Goal: Transaction & Acquisition: Purchase product/service

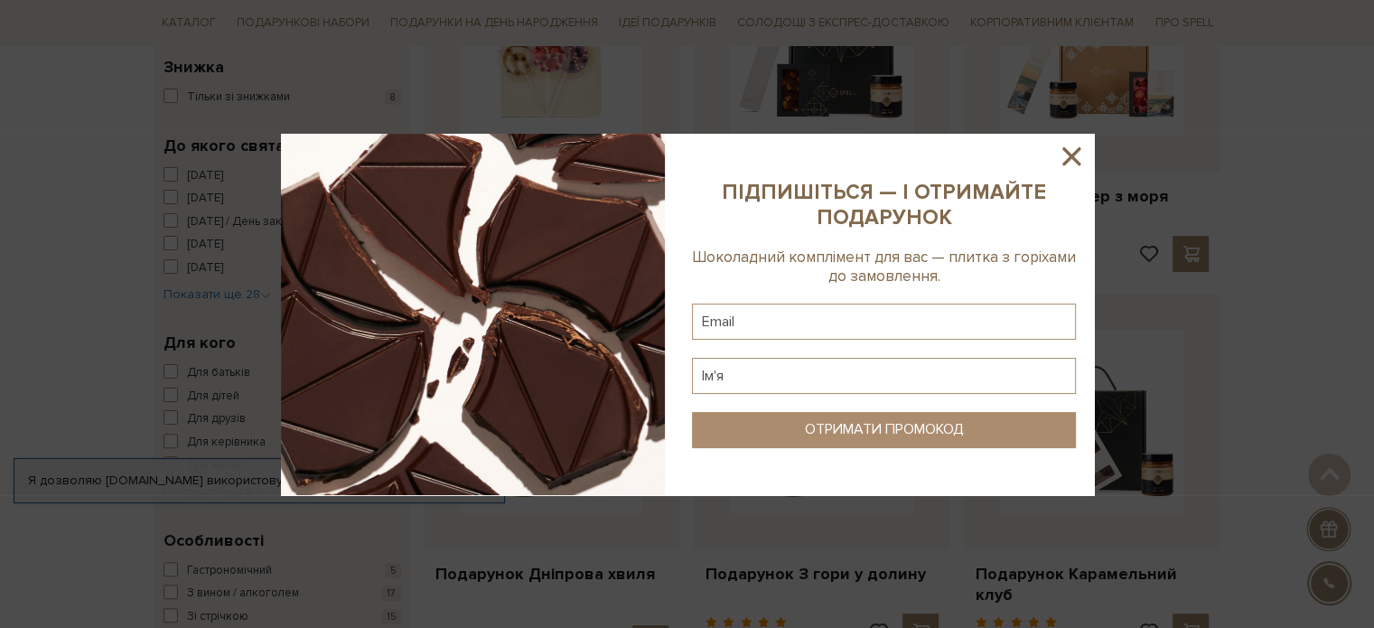
scroll to position [436, 0]
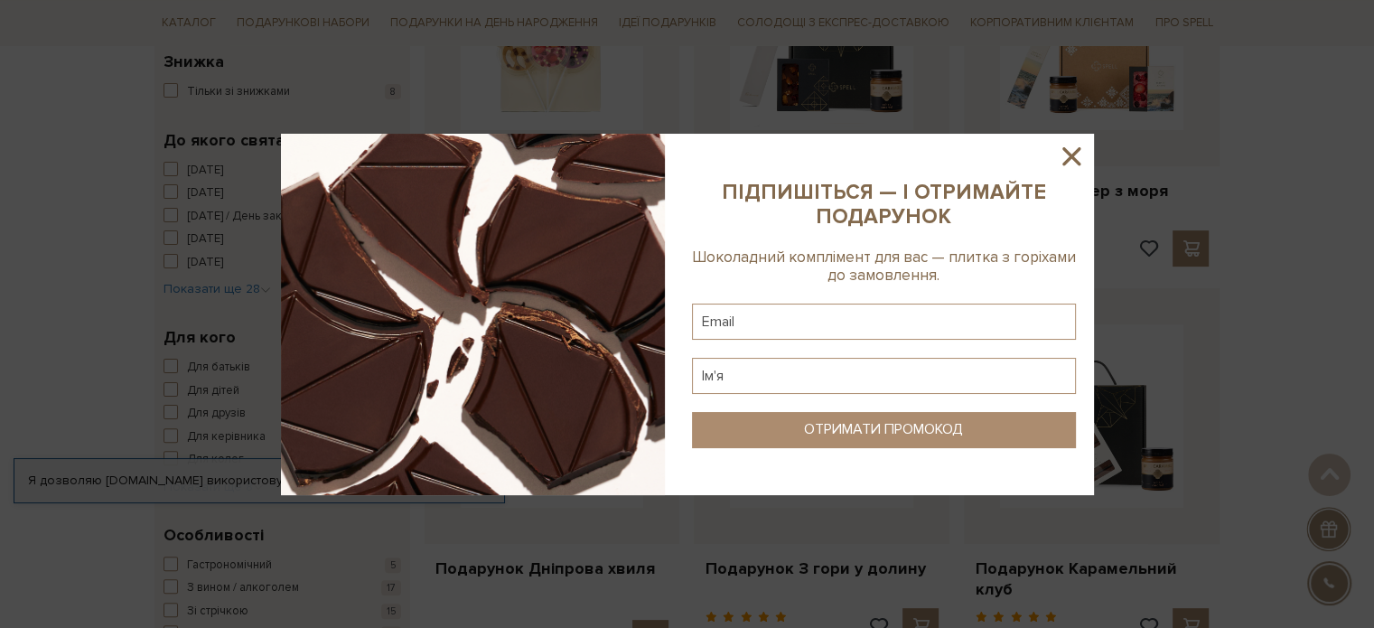
drag, startPoint x: 0, startPoint y: 0, endPoint x: 1387, endPoint y: 126, distance: 1392.5
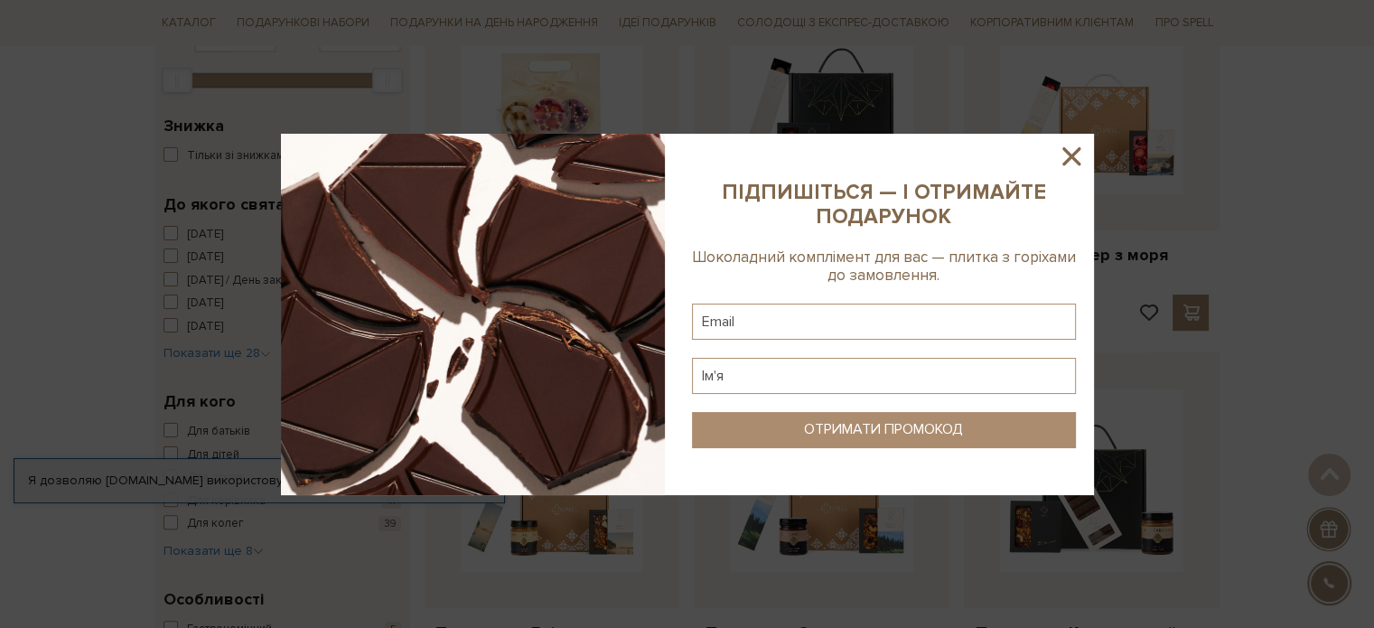
click at [1078, 152] on icon at bounding box center [1071, 156] width 31 height 31
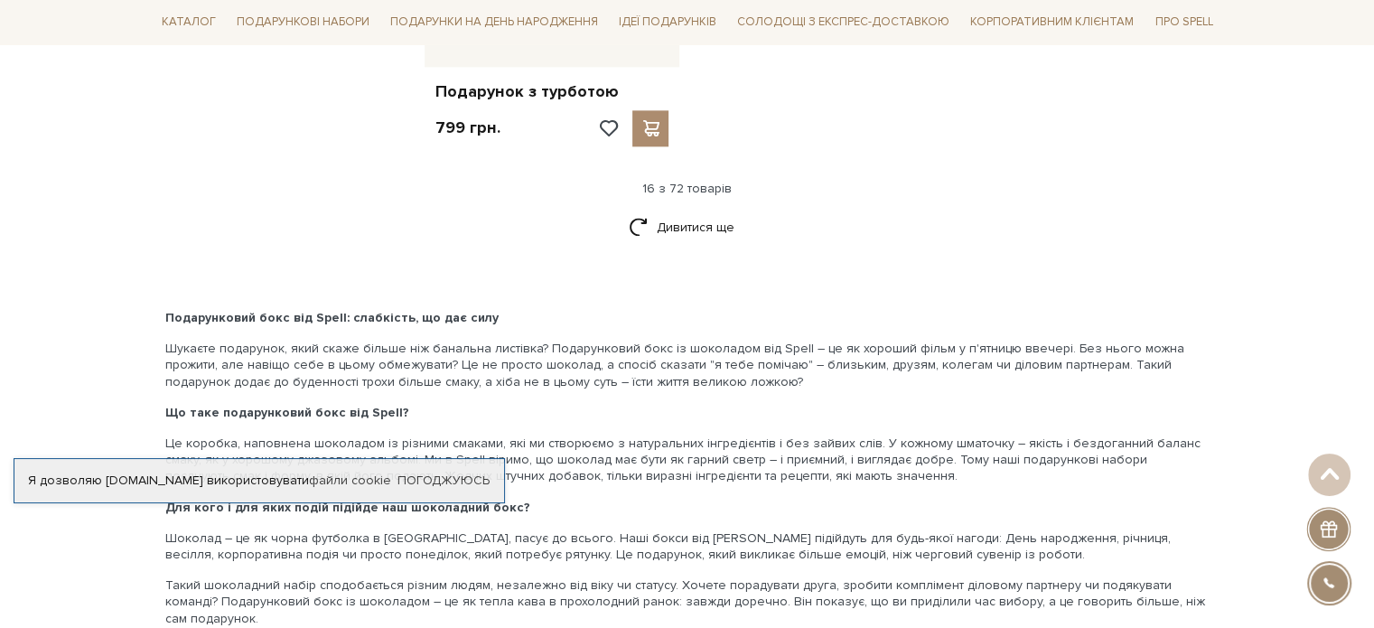
scroll to position [2419, 0]
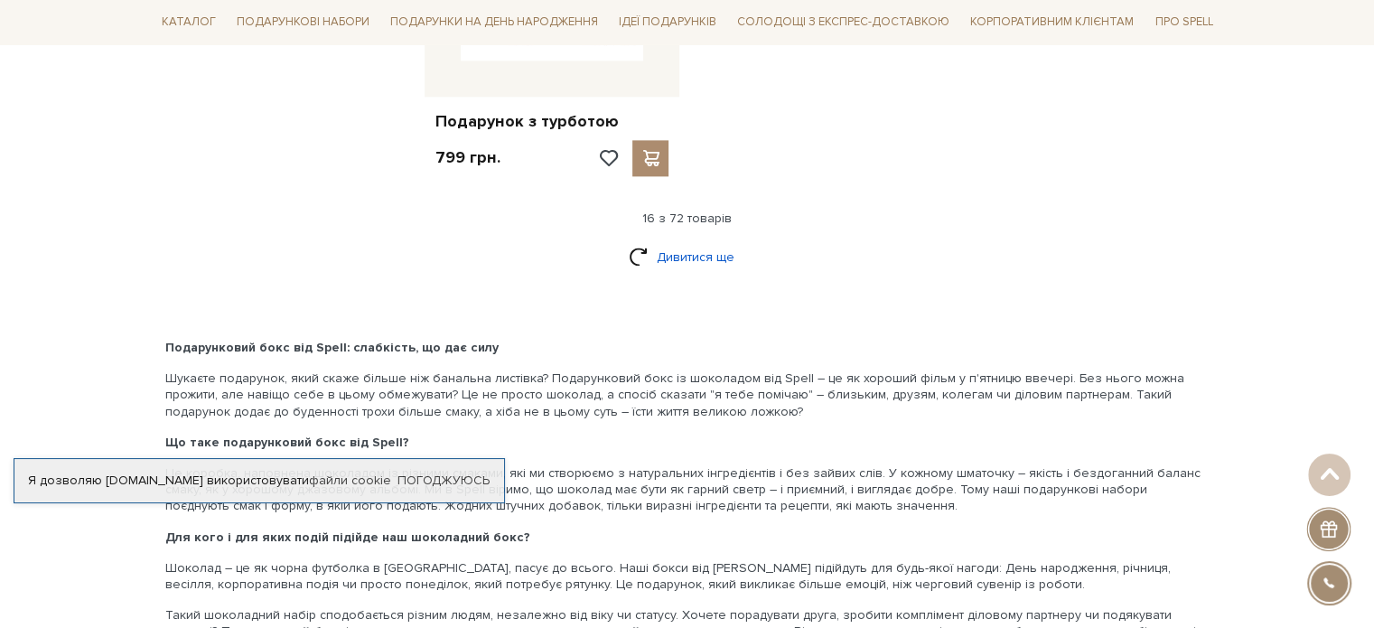
click at [678, 241] on link "Дивитися ще" at bounding box center [687, 257] width 117 height 32
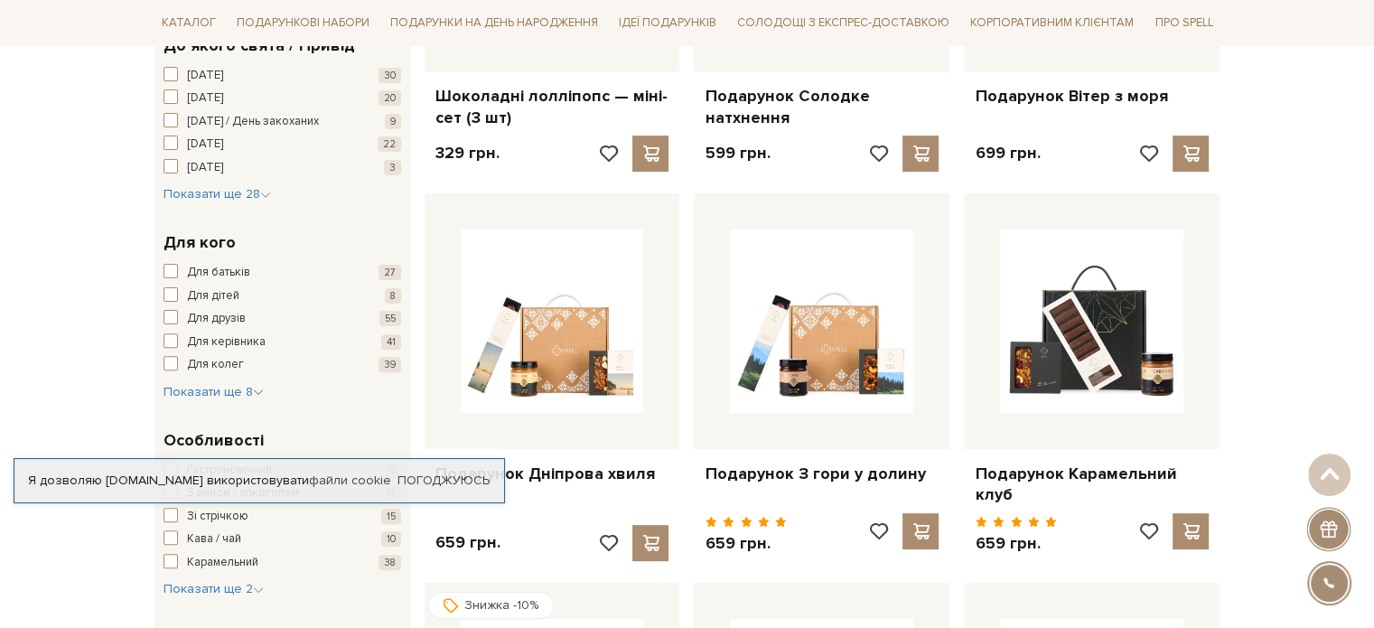
scroll to position [510, 0]
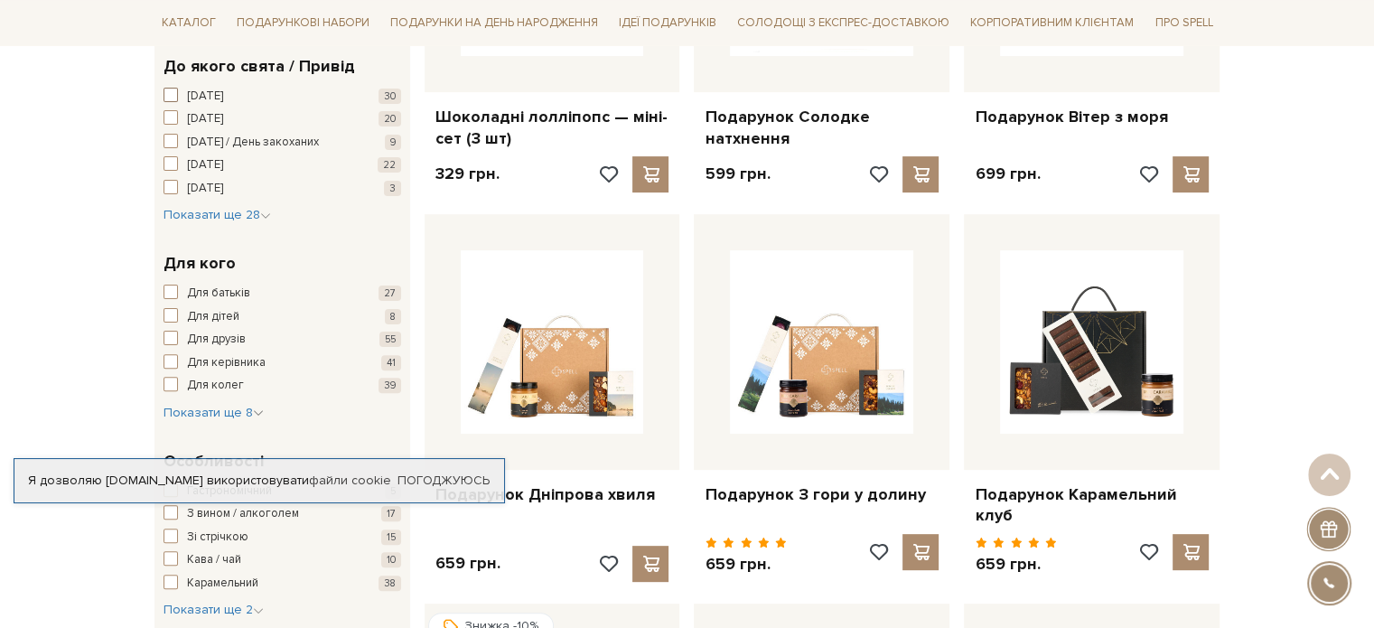
click at [211, 92] on span "Новий рік" at bounding box center [205, 97] width 36 height 18
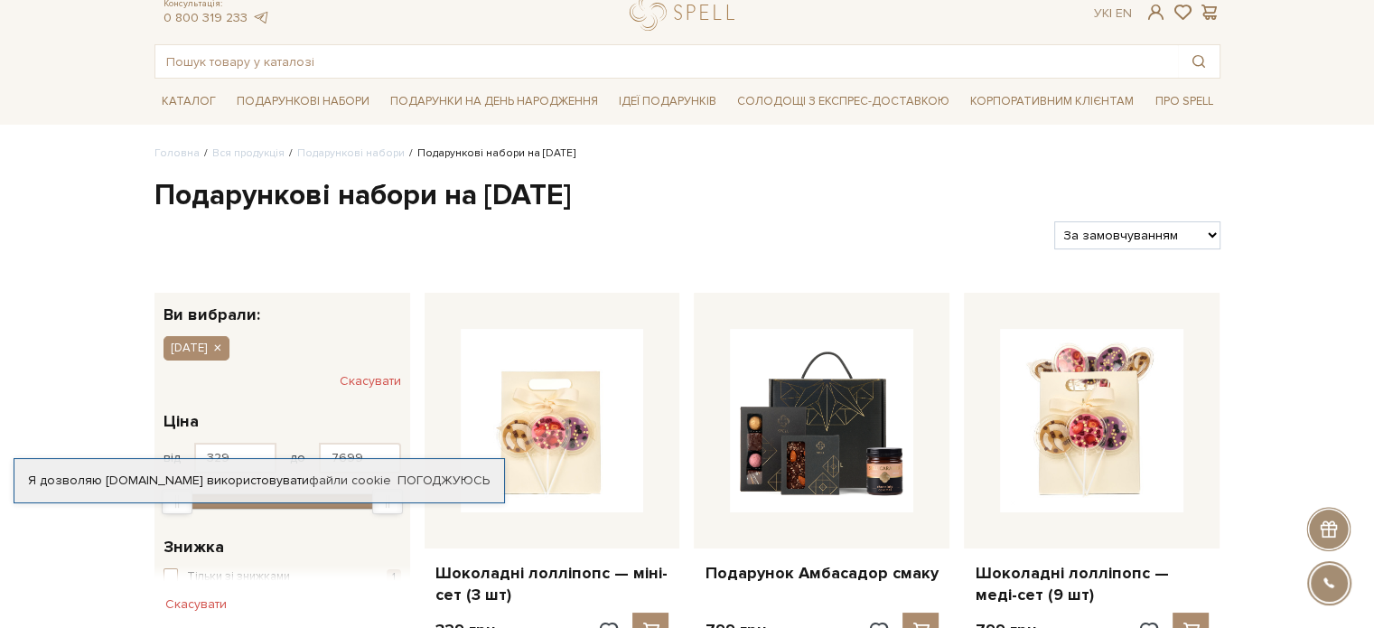
scroll to position [35, 0]
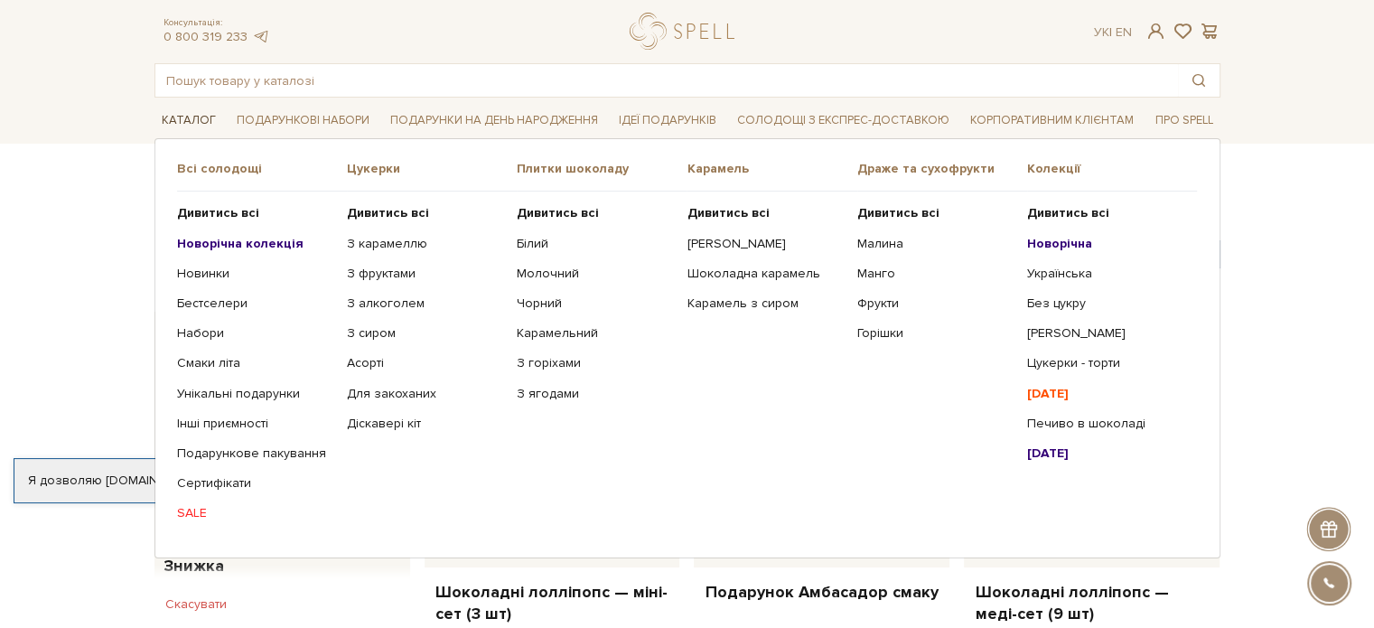
click at [192, 115] on link "Каталог" at bounding box center [188, 121] width 69 height 28
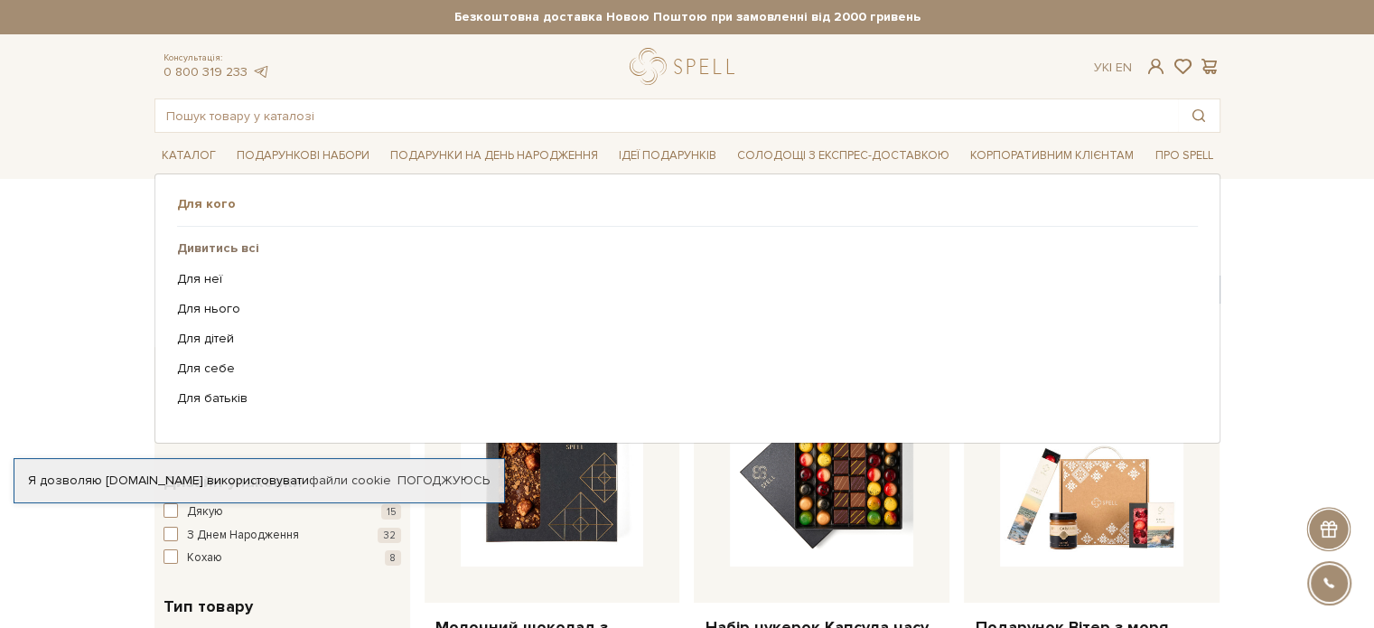
click at [201, 249] on b "Дивитись всі" at bounding box center [218, 247] width 82 height 15
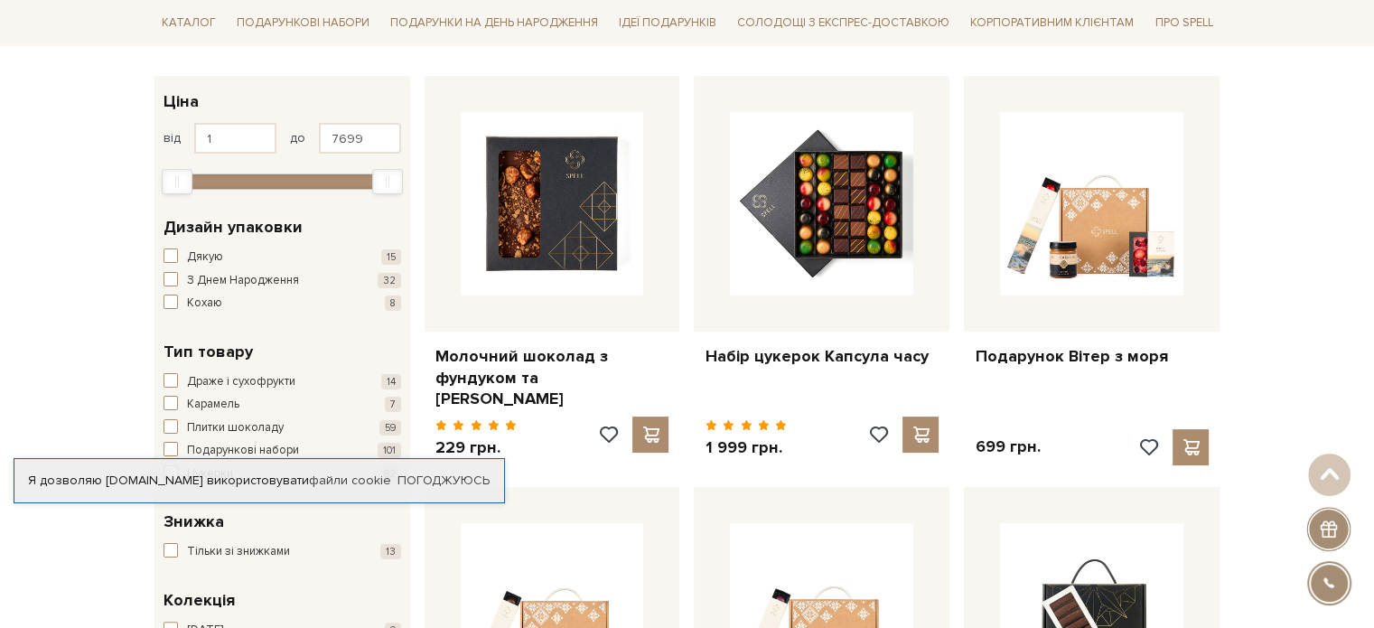
scroll to position [585, 0]
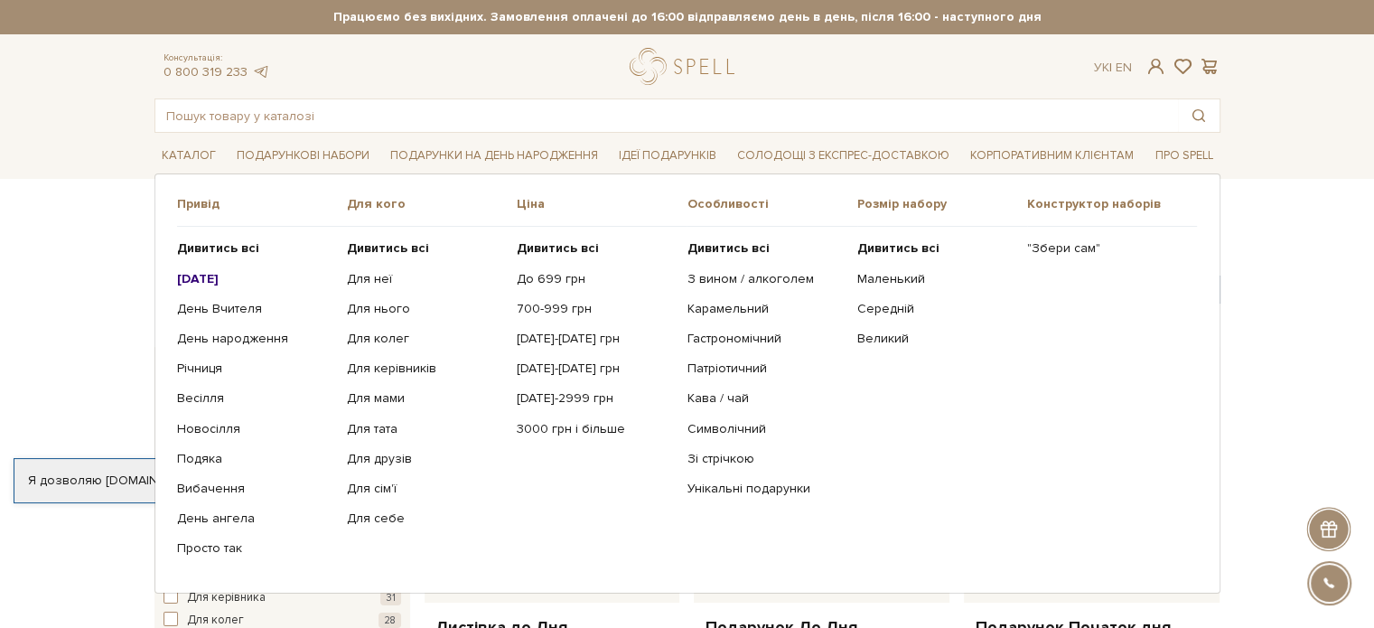
click at [206, 282] on b "[DATE]" at bounding box center [198, 278] width 42 height 15
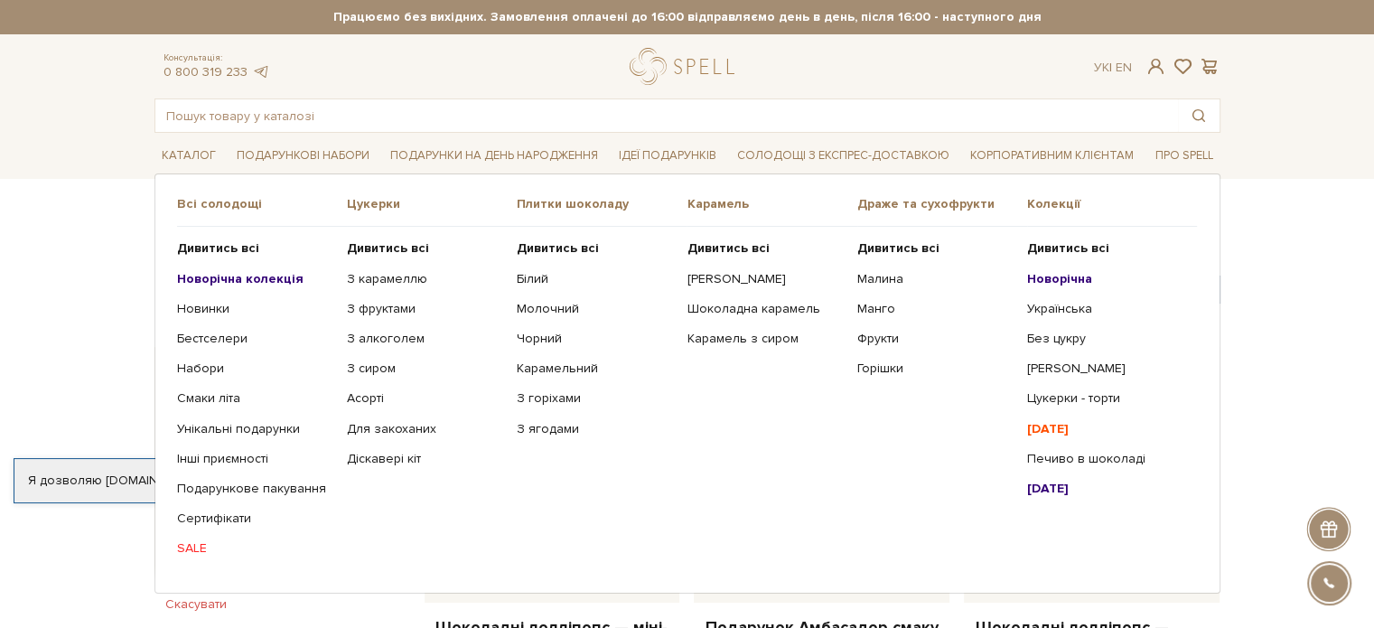
click at [1041, 281] on b "Новорічна" at bounding box center [1059, 278] width 65 height 15
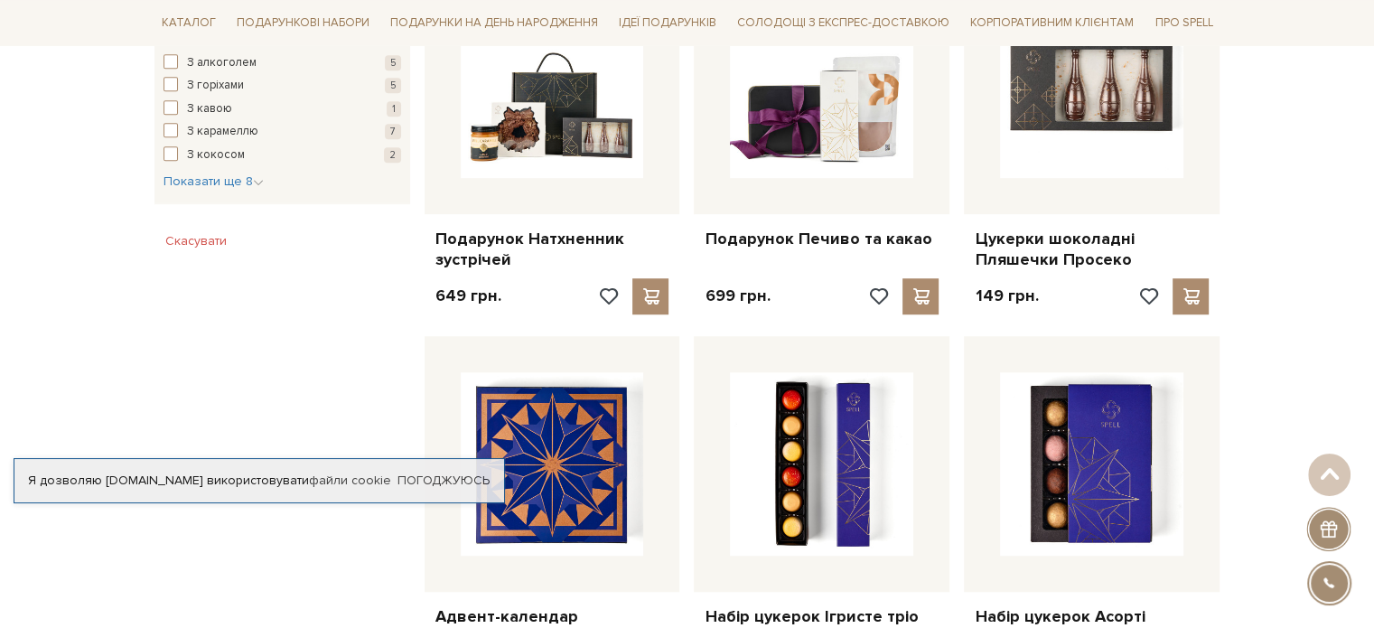
scroll to position [1232, 0]
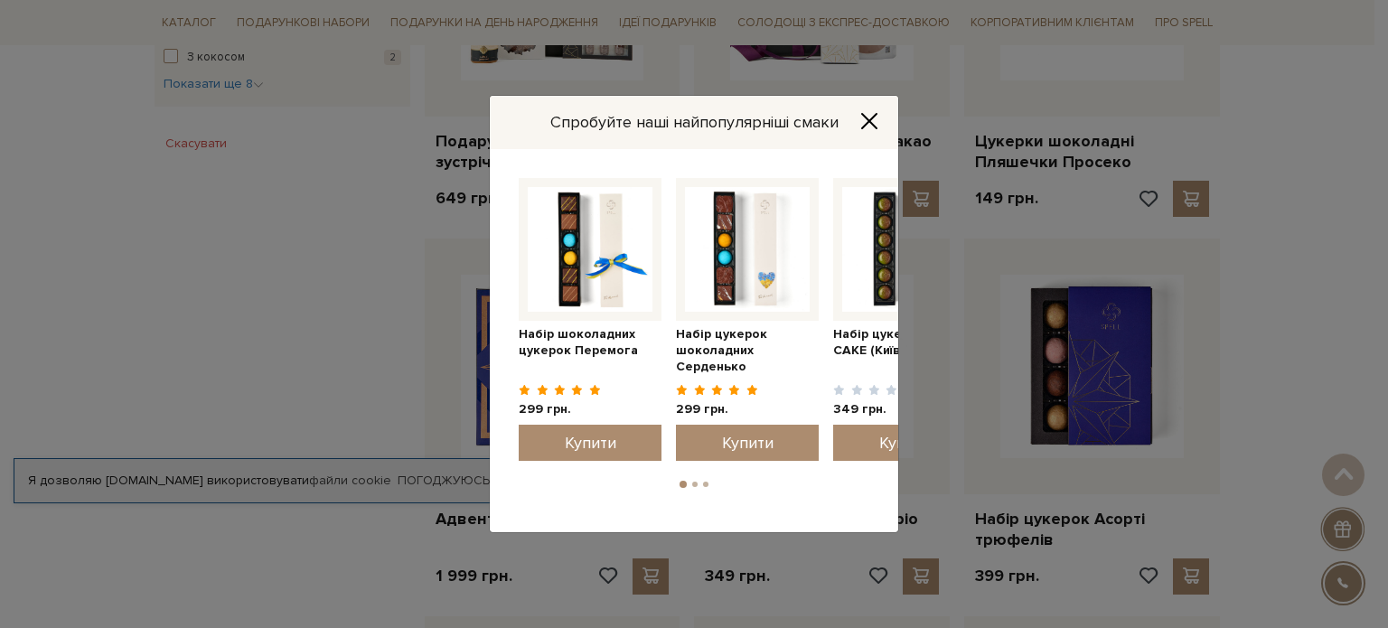
drag, startPoint x: 1377, startPoint y: 60, endPoint x: 1376, endPoint y: 263, distance: 203.3
click at [1373, 263] on html "Подарункові набори SALE Корпоративним клієнтам Доставка і оплата Консультація: …" at bounding box center [694, 462] width 1388 height 3388
click at [875, 112] on icon "Close" at bounding box center [869, 121] width 18 height 18
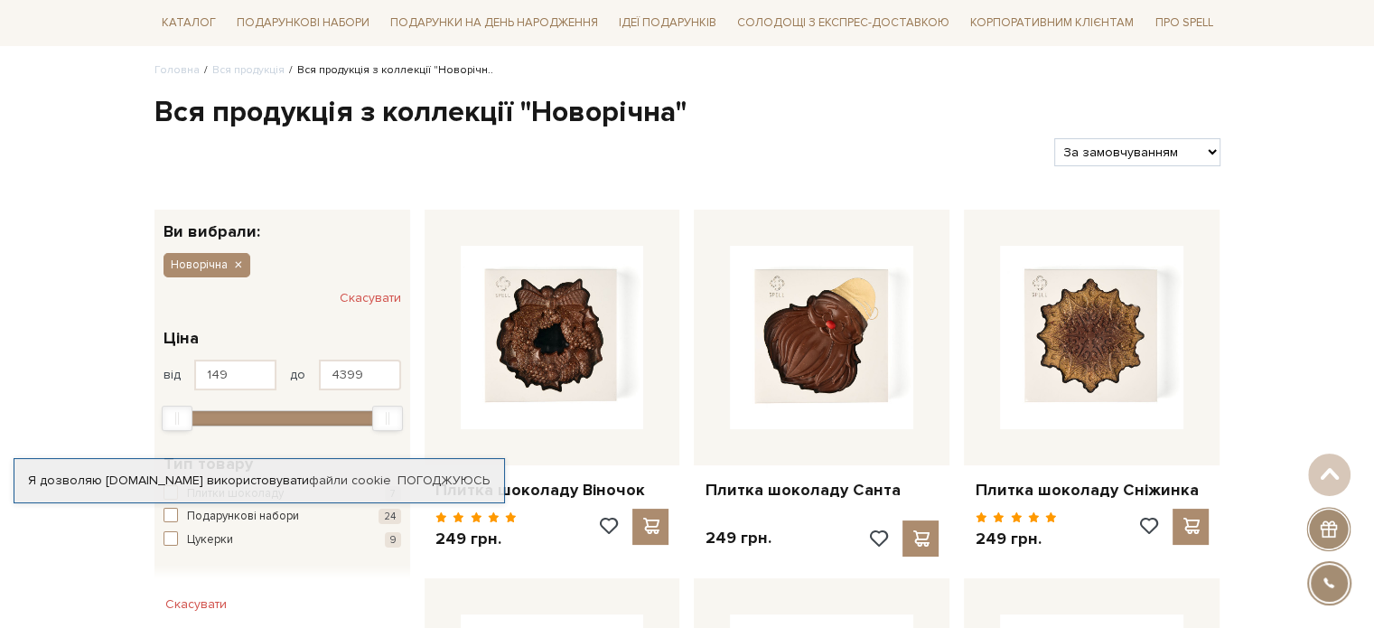
scroll to position [0, 0]
